Goal: Task Accomplishment & Management: Manage account settings

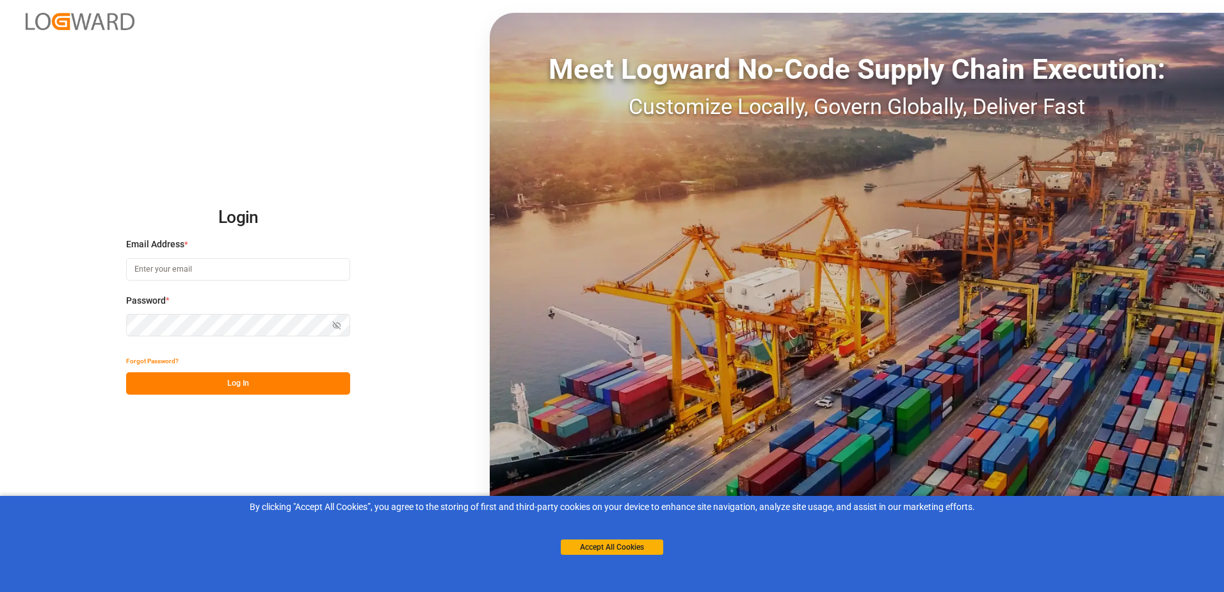
type input "[PERSON_NAME][EMAIL_ADDRESS][PERSON_NAME][DOMAIN_NAME]"
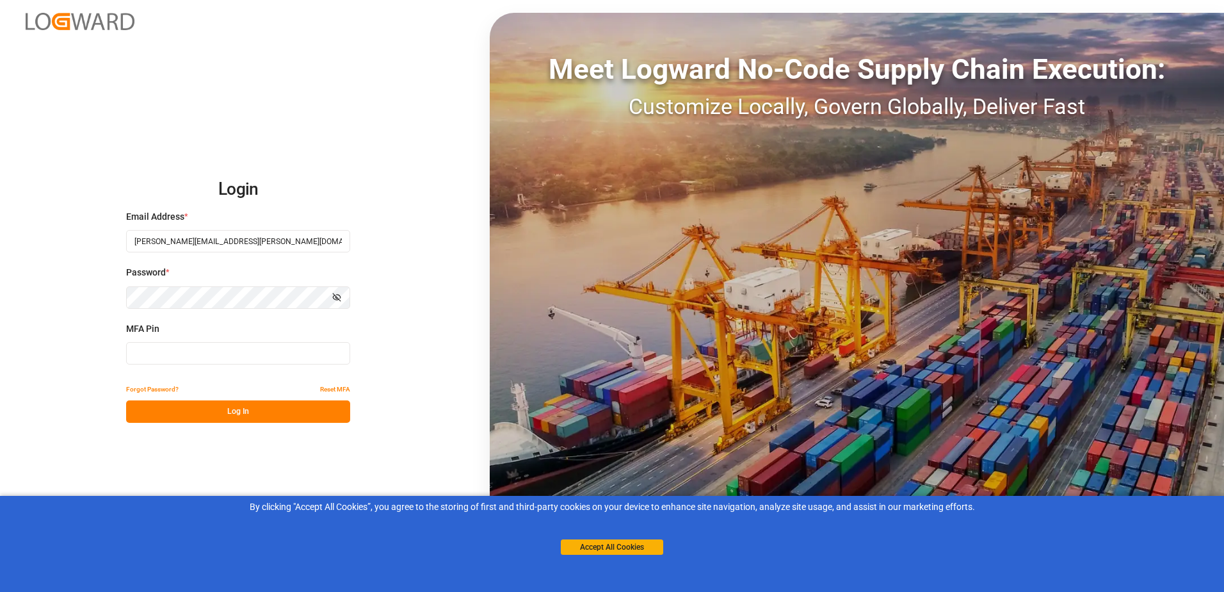
type input "855539"
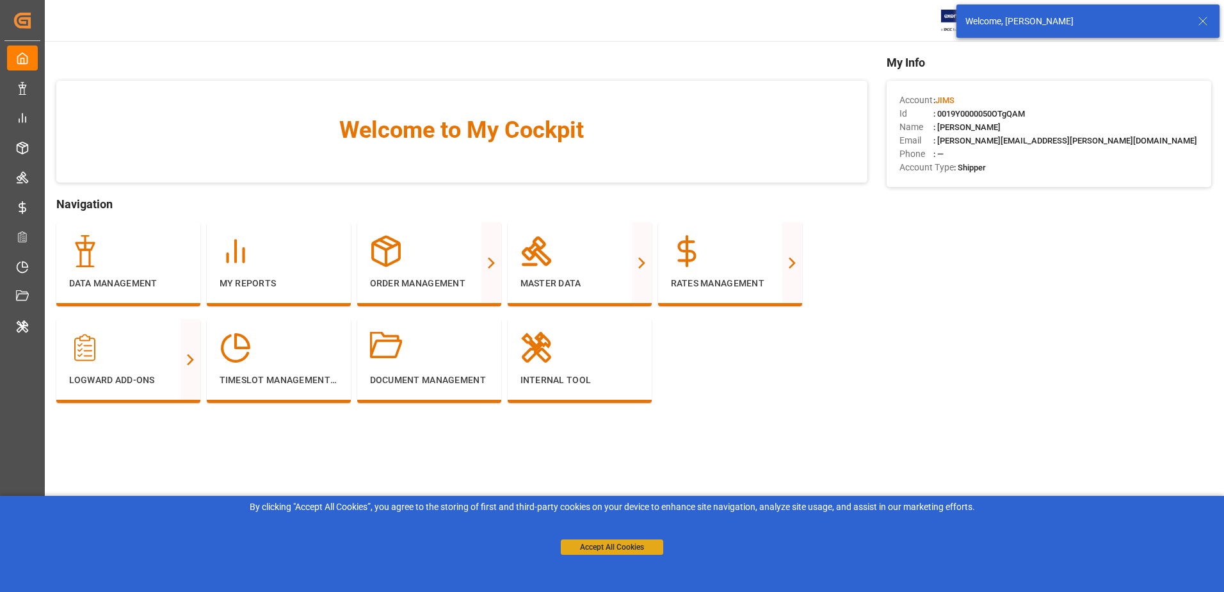
click at [659, 548] on button "Accept All Cookies" at bounding box center [612, 546] width 102 height 15
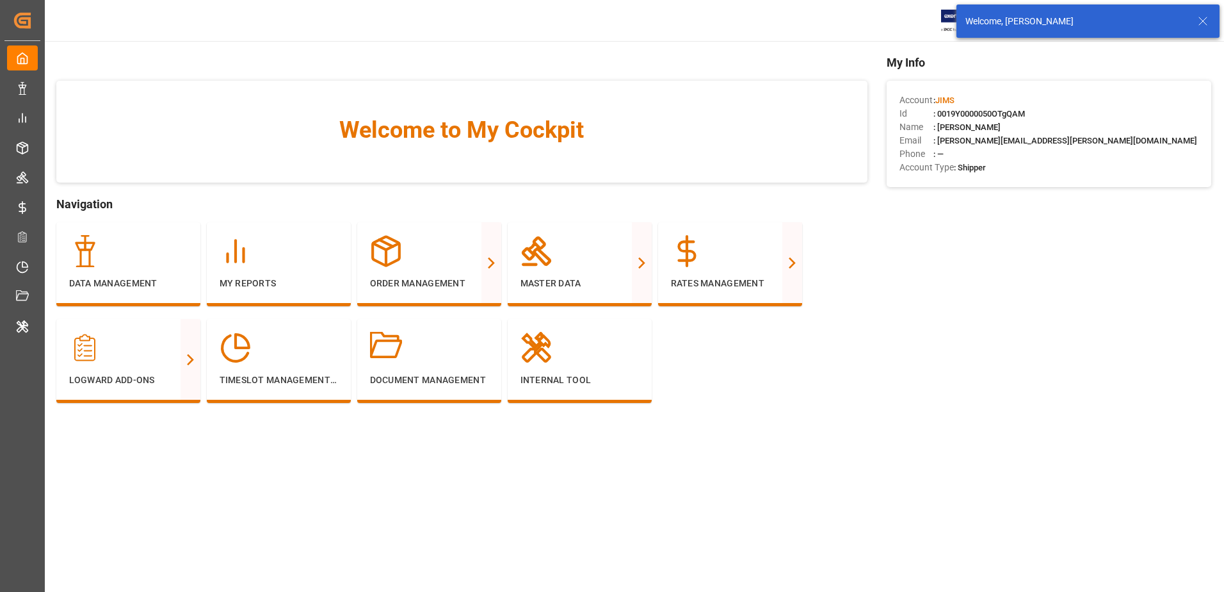
click at [1208, 23] on icon at bounding box center [1202, 20] width 15 height 15
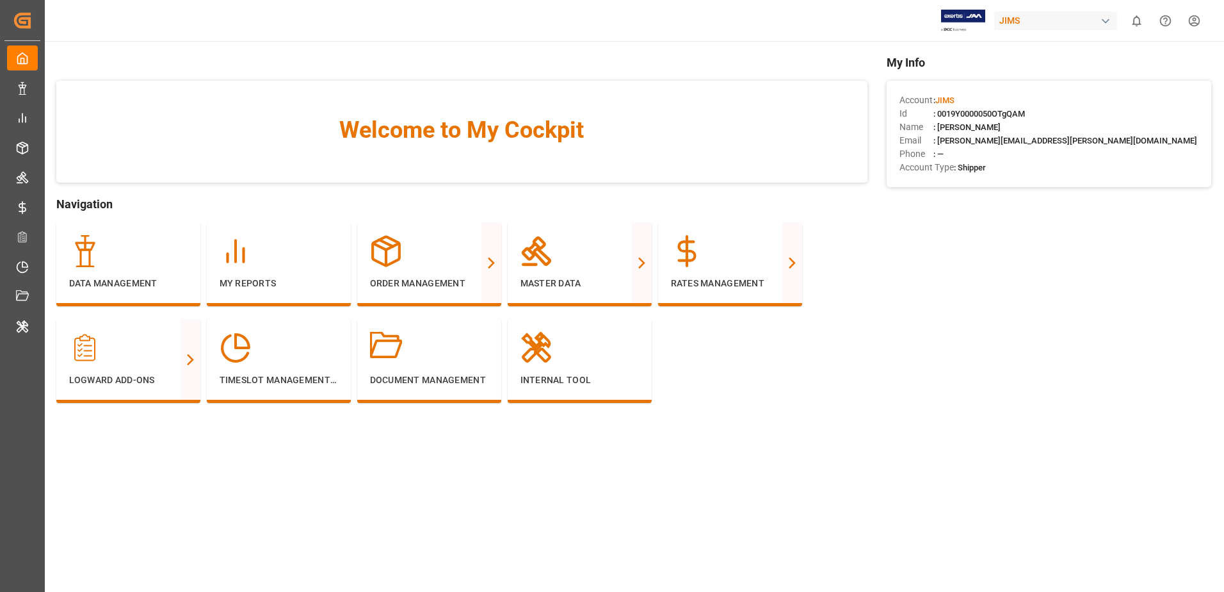
click at [1070, 17] on div "JIMS" at bounding box center [1055, 21] width 123 height 19
type input "lanx"
click at [1057, 85] on span "LANXESS Deutschland GmbH" at bounding box center [1048, 85] width 119 height 13
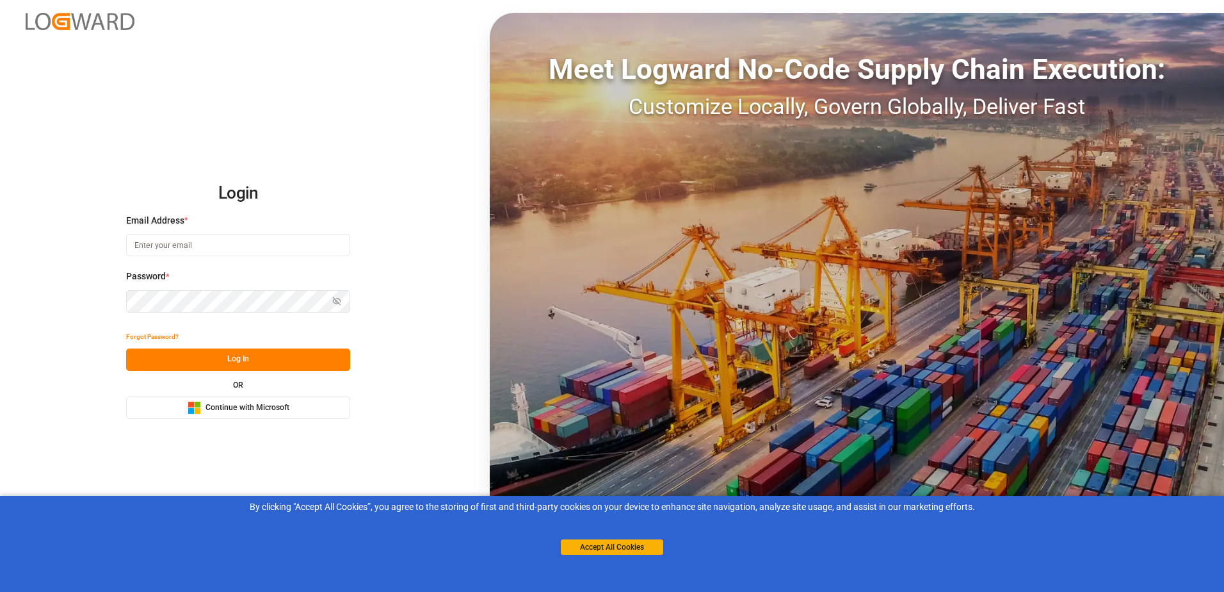
click at [234, 403] on span "Continue with Microsoft" at bounding box center [248, 408] width 84 height 12
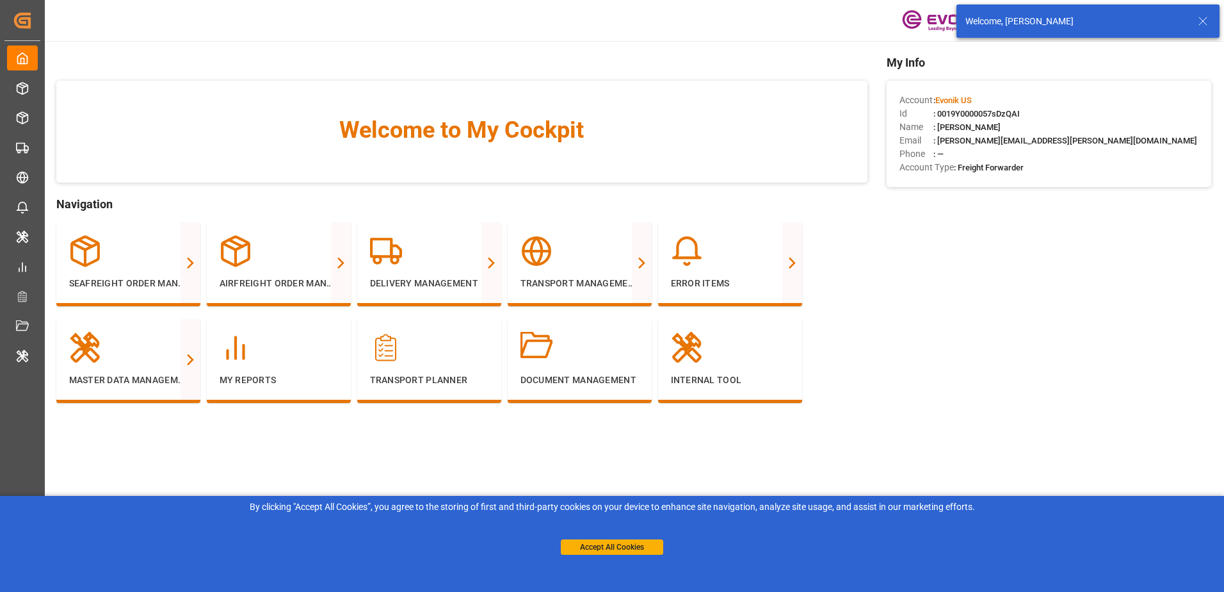
click at [1201, 22] on icon at bounding box center [1202, 20] width 15 height 15
